Goal: Task Accomplishment & Management: Manage account settings

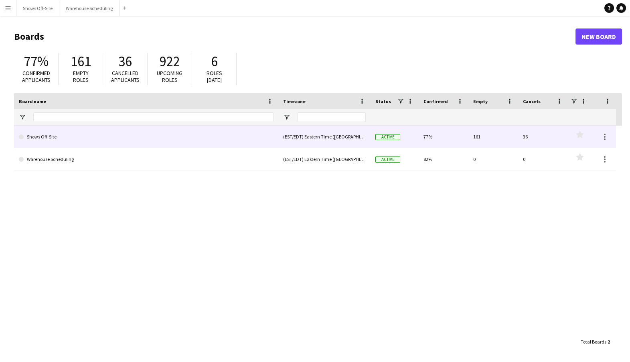
click at [107, 132] on link "Shows Off-Site" at bounding box center [146, 137] width 255 height 22
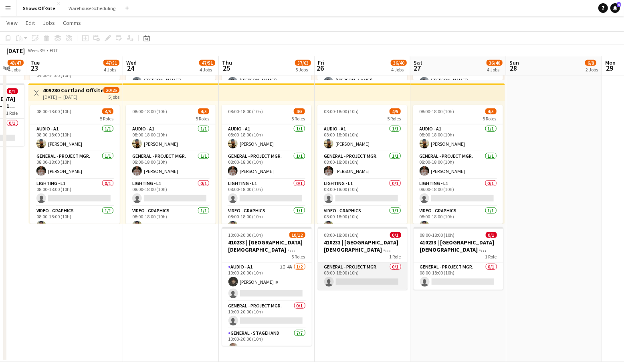
scroll to position [0, 270]
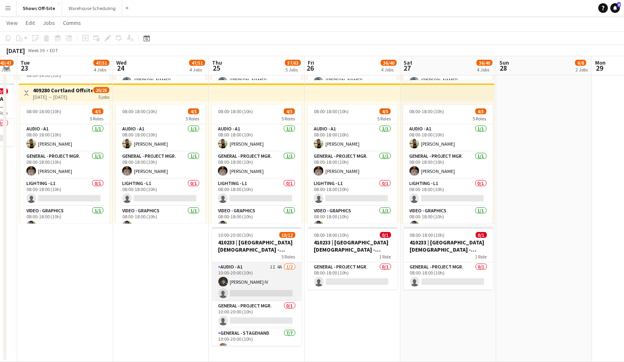
click at [263, 282] on app-card-role "Audio - A1 1I 4A [DATE] 10:00-20:00 (10h) [PERSON_NAME] single-neutral-actions" at bounding box center [257, 281] width 90 height 39
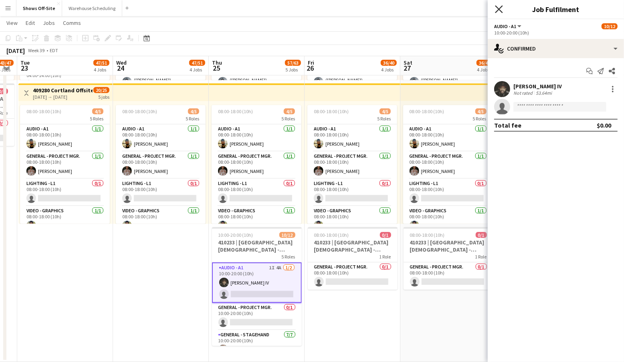
click at [497, 10] on icon "Close pop-in" at bounding box center [499, 9] width 8 height 8
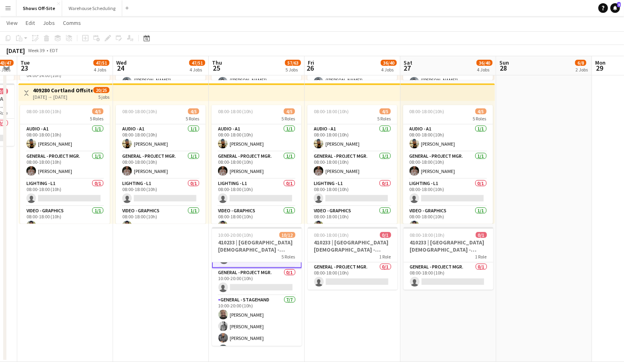
scroll to position [0, 0]
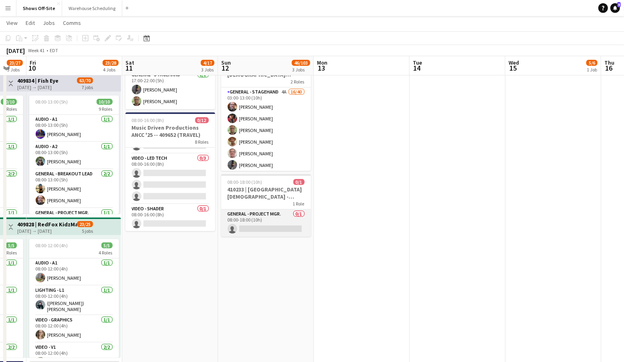
click at [258, 221] on app-card-role "General - Project Mgr. 0/1 08:00-18:00 (10h) single-neutral-actions" at bounding box center [266, 222] width 90 height 27
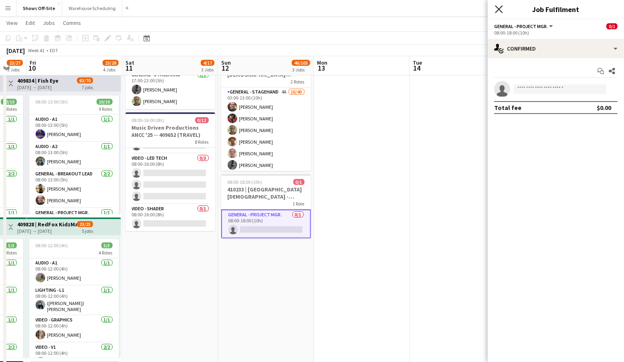
click at [501, 11] on icon at bounding box center [499, 9] width 8 height 8
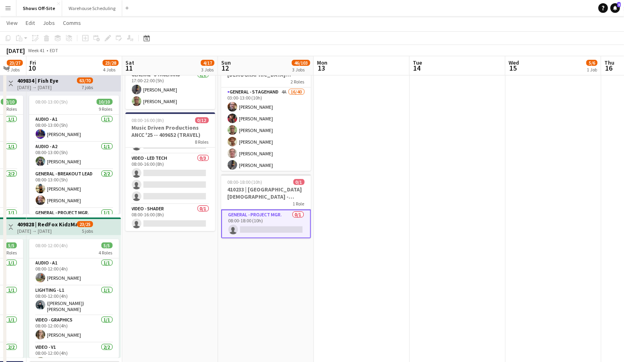
click at [612, 3] on div "Help Notifications 5" at bounding box center [612, 8] width 26 height 10
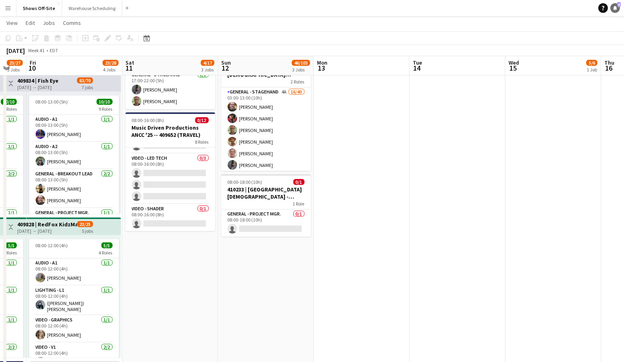
click at [617, 8] on icon "Notifications" at bounding box center [615, 8] width 5 height 5
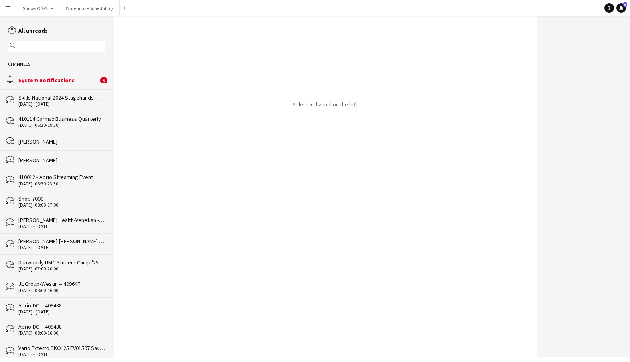
click at [12, 9] on button "Menu" at bounding box center [8, 8] width 16 height 16
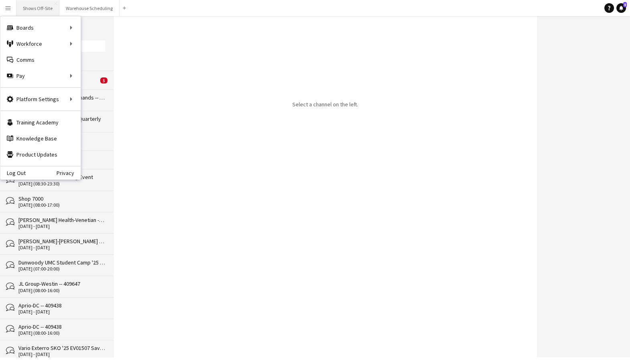
click at [32, 8] on button "Shows Off-Site Close" at bounding box center [37, 8] width 43 height 16
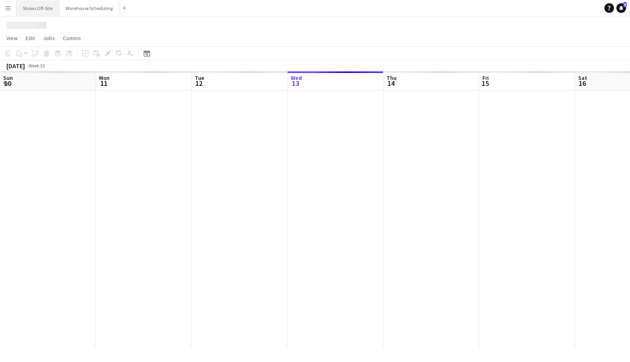
scroll to position [0, 192]
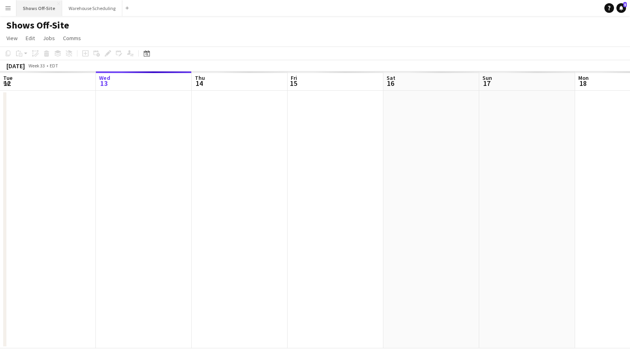
click at [44, 13] on button "Shows Off-Site Close" at bounding box center [39, 8] width 46 height 16
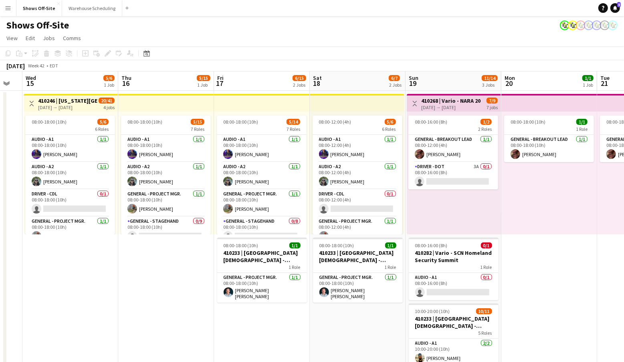
scroll to position [16, 0]
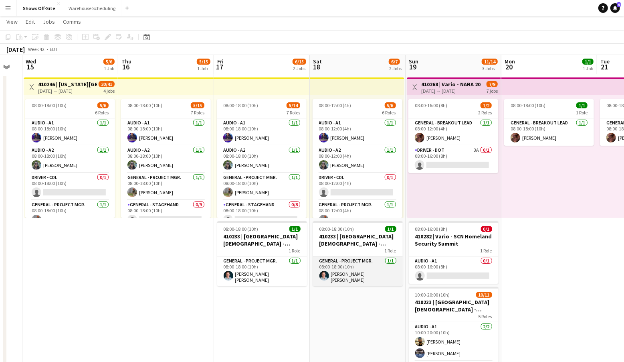
click at [354, 279] on app-card-role "General - Project Mgr. [DATE] 08:00-18:00 (10h) [PERSON_NAME] [PERSON_NAME]" at bounding box center [358, 271] width 90 height 30
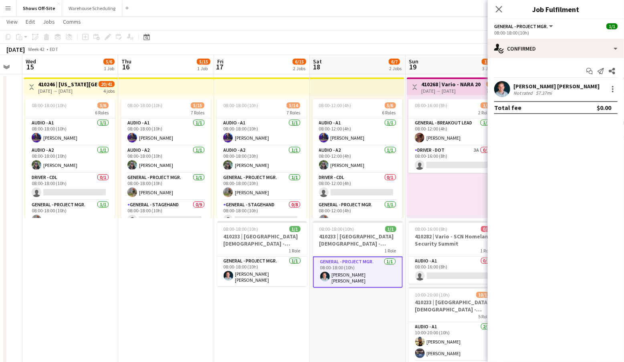
click at [520, 87] on div "[PERSON_NAME] [PERSON_NAME]" at bounding box center [557, 86] width 86 height 7
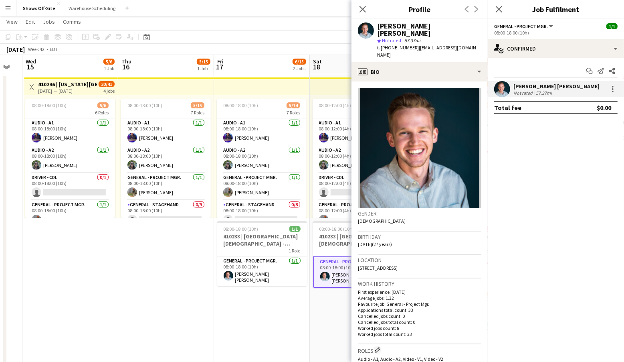
click at [379, 24] on div "[PERSON_NAME] [PERSON_NAME]" at bounding box center [429, 29] width 104 height 14
drag, startPoint x: 379, startPoint y: 24, endPoint x: 453, endPoint y: 27, distance: 74.3
click at [453, 27] on div "[PERSON_NAME] [PERSON_NAME]" at bounding box center [429, 29] width 104 height 14
copy div "[PERSON_NAME] [PERSON_NAME]"
click at [363, 12] on icon "Close pop-in" at bounding box center [363, 9] width 8 height 8
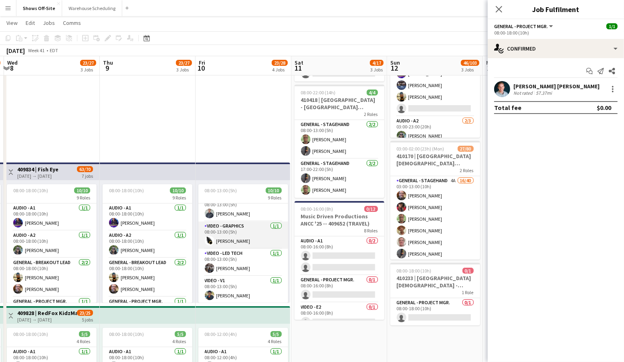
scroll to position [79, 0]
